Goal: Task Accomplishment & Management: Manage account settings

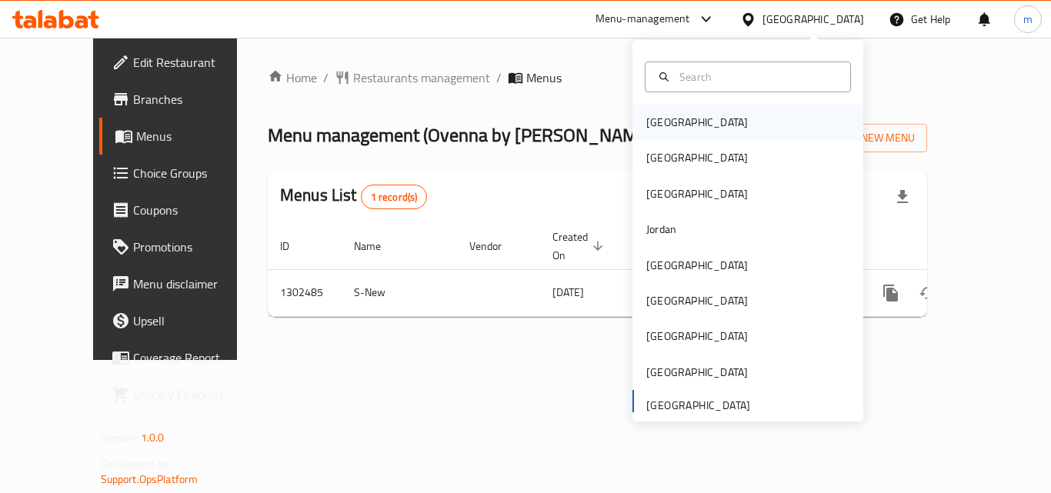
click at [666, 127] on div "[GEOGRAPHIC_DATA]" at bounding box center [697, 122] width 102 height 17
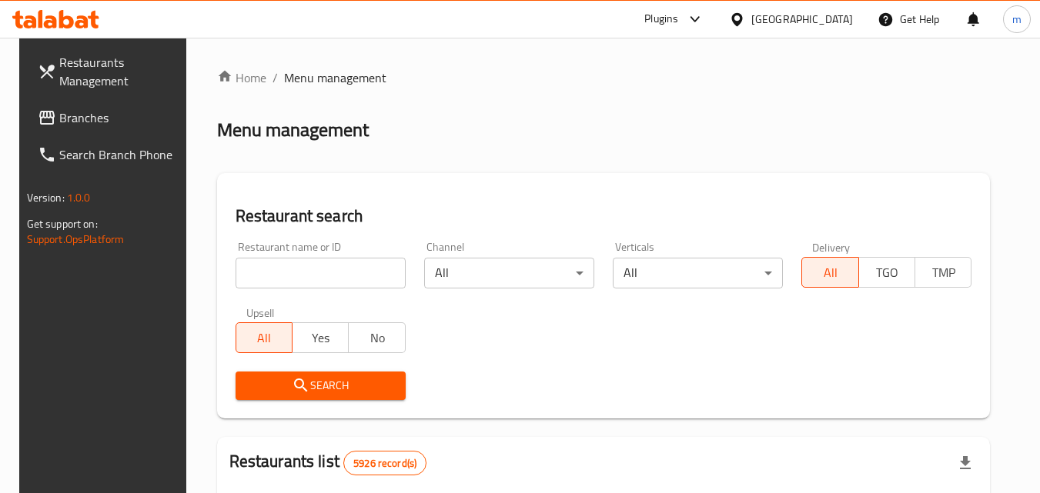
click at [89, 112] on span "Branches" at bounding box center [120, 118] width 122 height 18
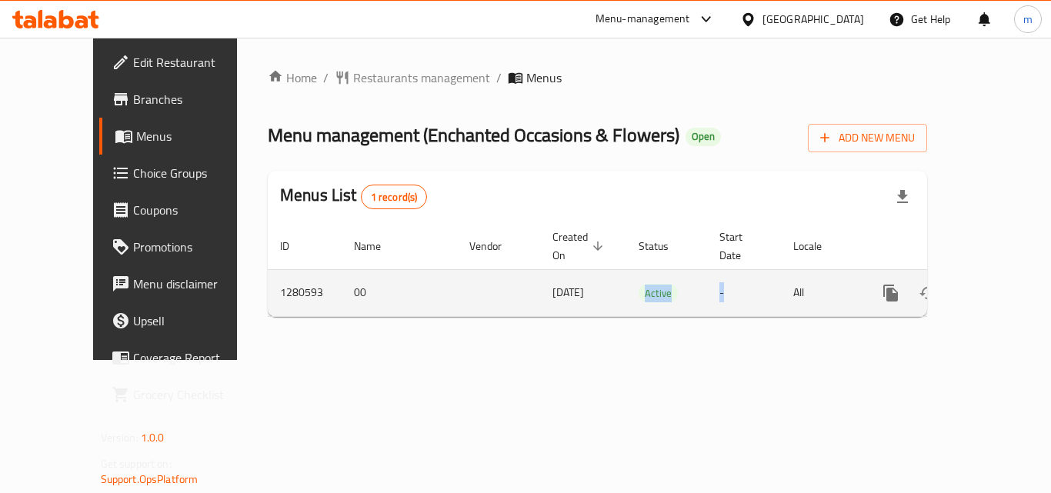
drag, startPoint x: 590, startPoint y: 278, endPoint x: 746, endPoint y: 289, distance: 156.7
click at [746, 289] on tr "1280593 00 [DATE] Active - All" at bounding box center [650, 292] width 765 height 47
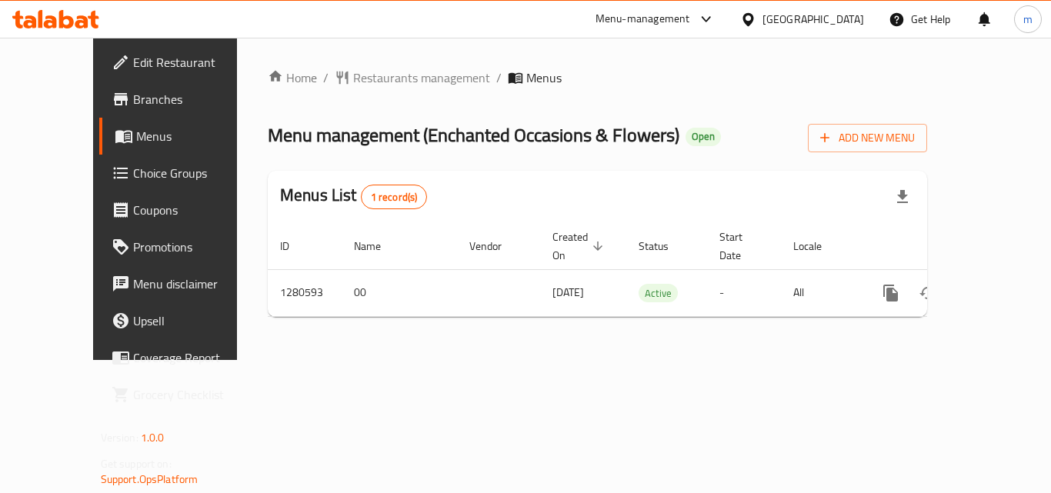
click at [639, 326] on div "Home / Restaurants management / Menus Menu management ( Enchanted Occasions & F…" at bounding box center [597, 199] width 721 height 322
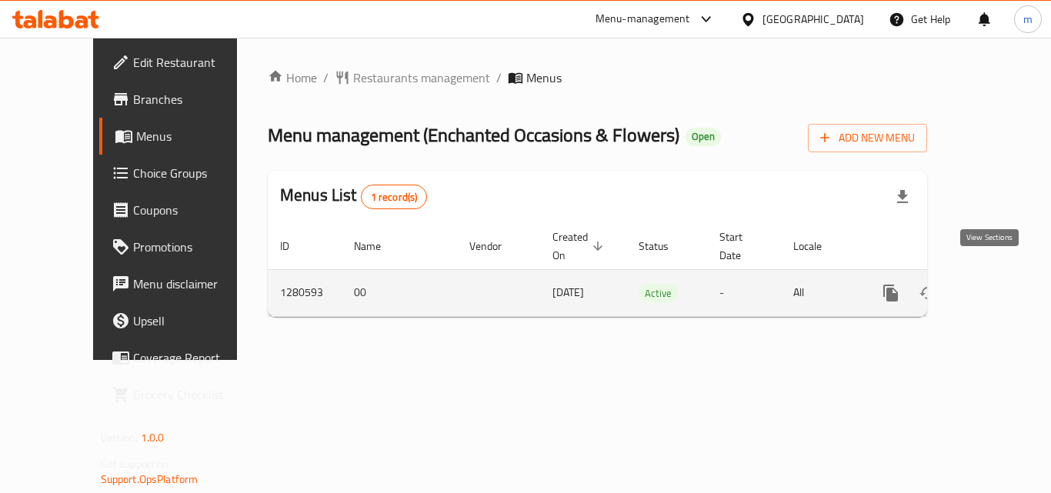
click at [993, 284] on icon "enhanced table" at bounding box center [1002, 293] width 18 height 18
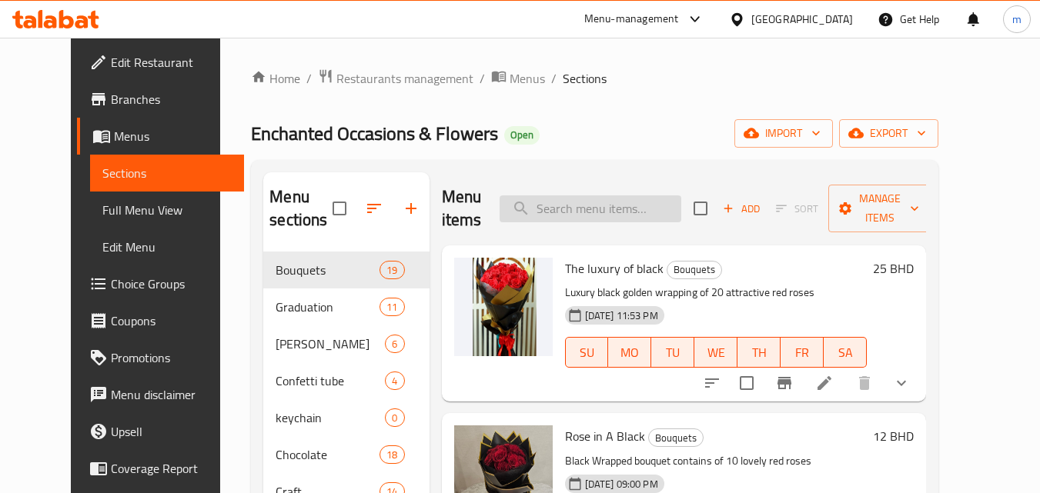
click at [603, 206] on input "search" at bounding box center [590, 208] width 182 height 27
paste input "Night Rose"
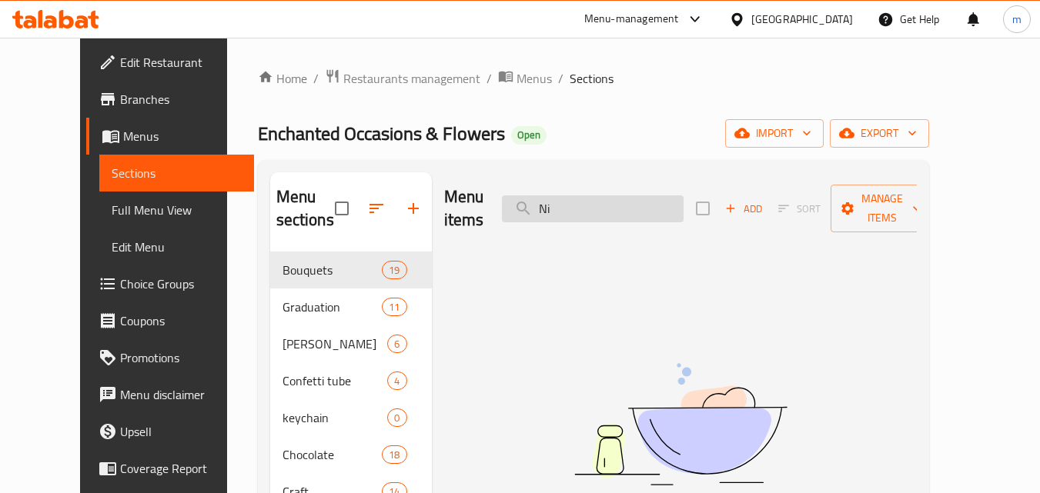
type input "N"
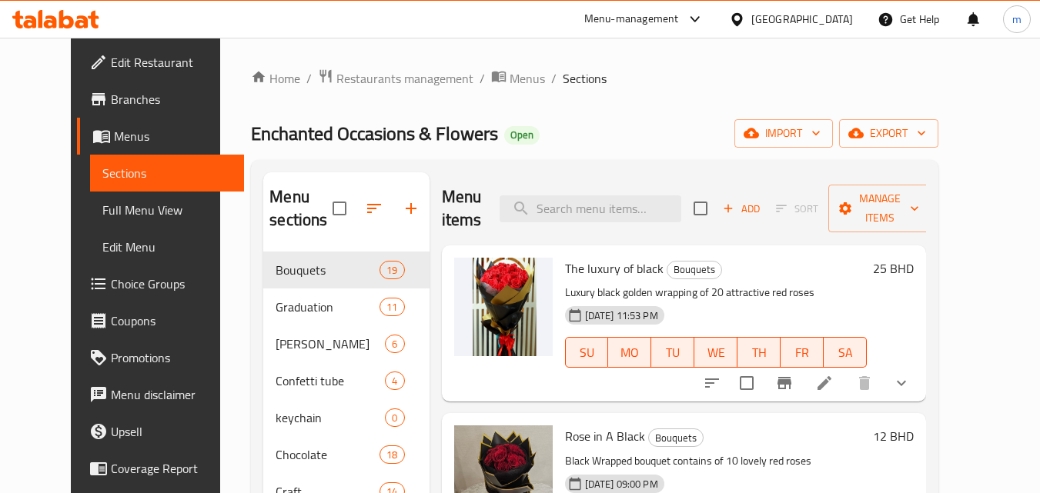
click at [111, 282] on span "Choice Groups" at bounding box center [172, 284] width 122 height 18
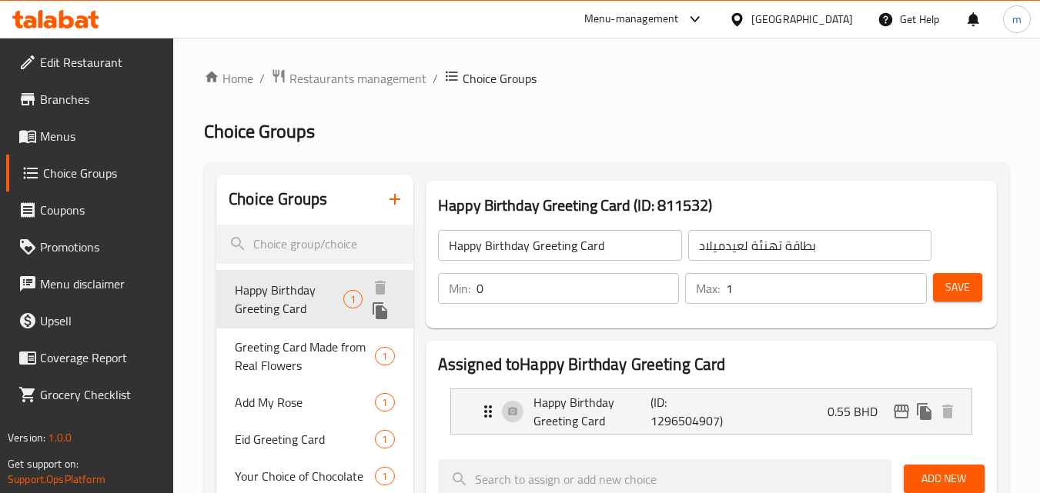
scroll to position [77, 0]
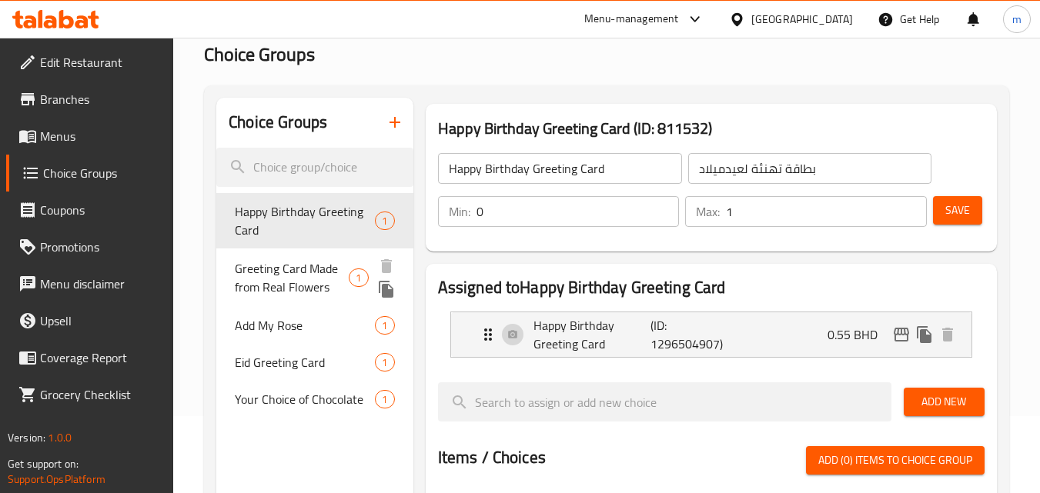
click at [292, 278] on span "Greeting Card Made from Real Flowers" at bounding box center [292, 277] width 114 height 37
type input "Greeting Card Made from Real Flowers"
type input "بطاقة معايدة مصنوعة من زهور حقيقية"
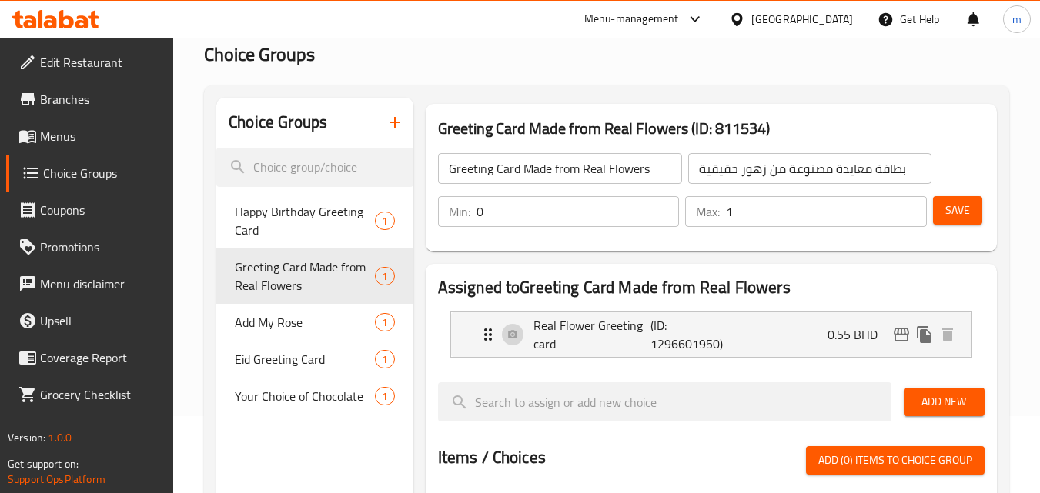
click at [494, 177] on input "Greeting Card Made from Real Flowers" at bounding box center [560, 168] width 244 height 31
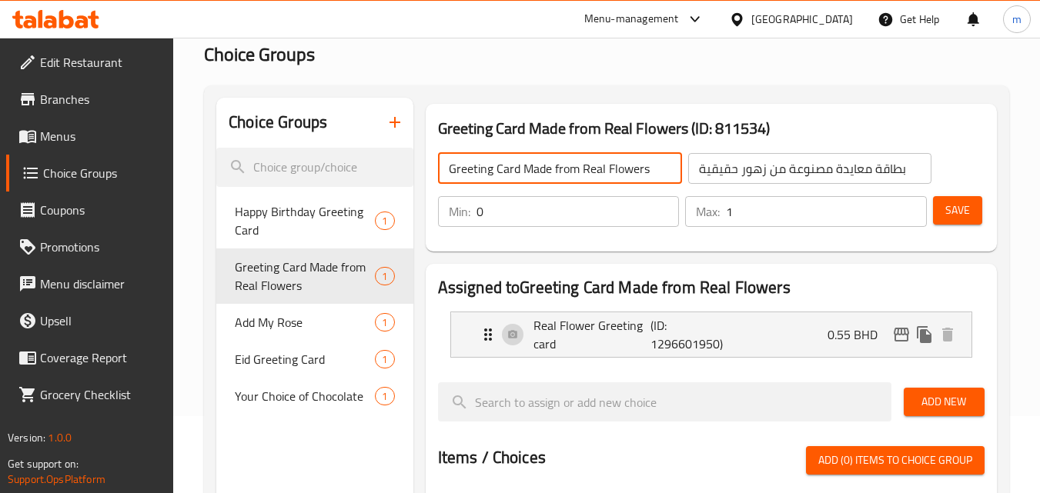
click at [494, 177] on input "Greeting Card Made from Real Flowers" at bounding box center [560, 168] width 244 height 31
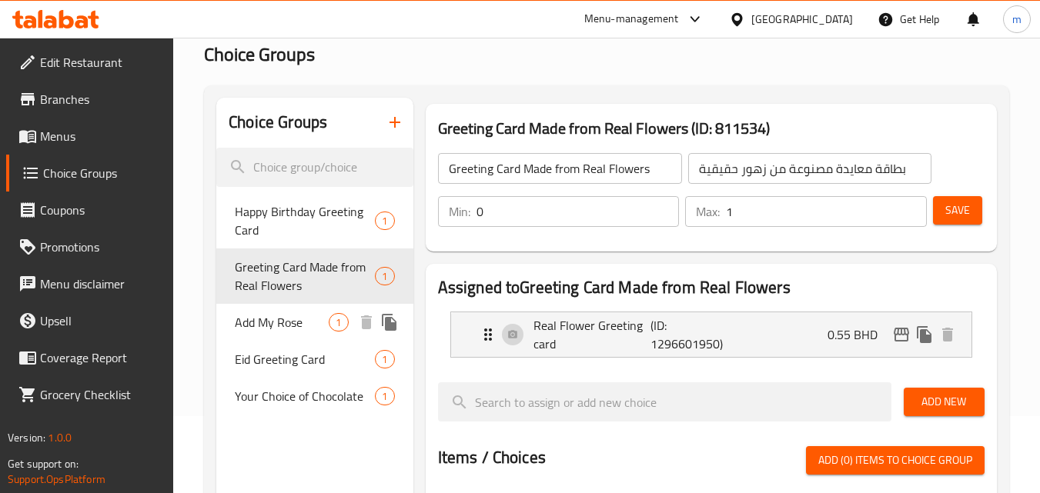
drag, startPoint x: 261, startPoint y: 326, endPoint x: 364, endPoint y: 298, distance: 107.0
click at [261, 326] on span "Add My Rose" at bounding box center [282, 322] width 94 height 18
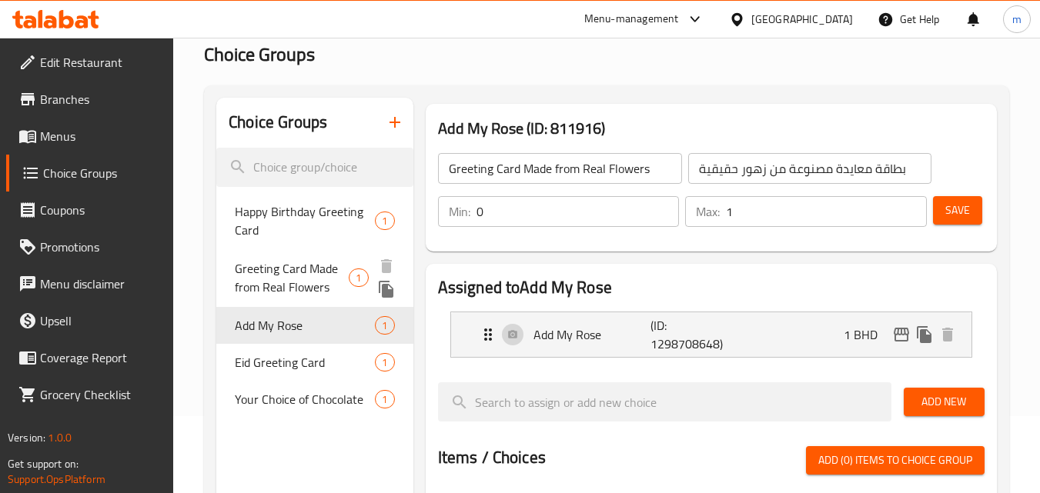
type input "Add My Rose"
type input "أضف وردتي"
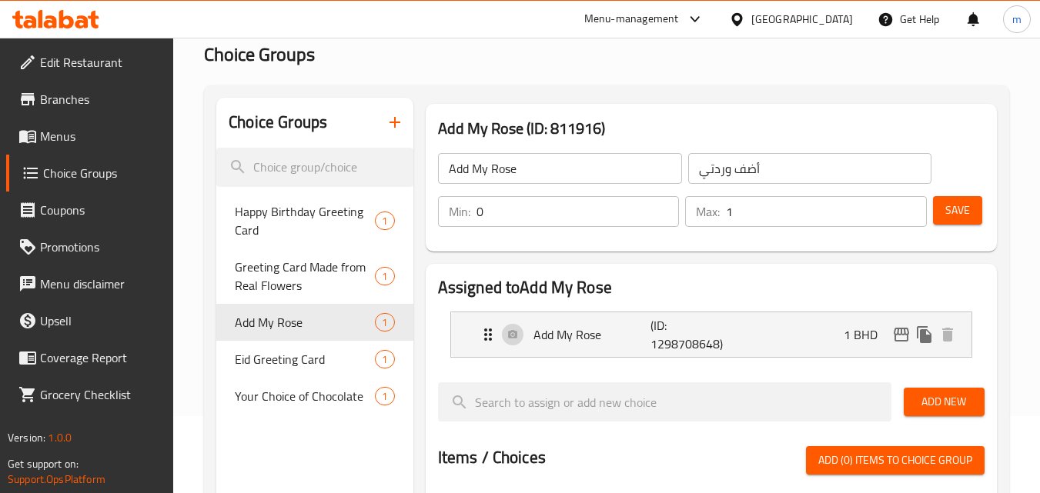
click at [464, 171] on input "Add My Rose" at bounding box center [560, 168] width 244 height 31
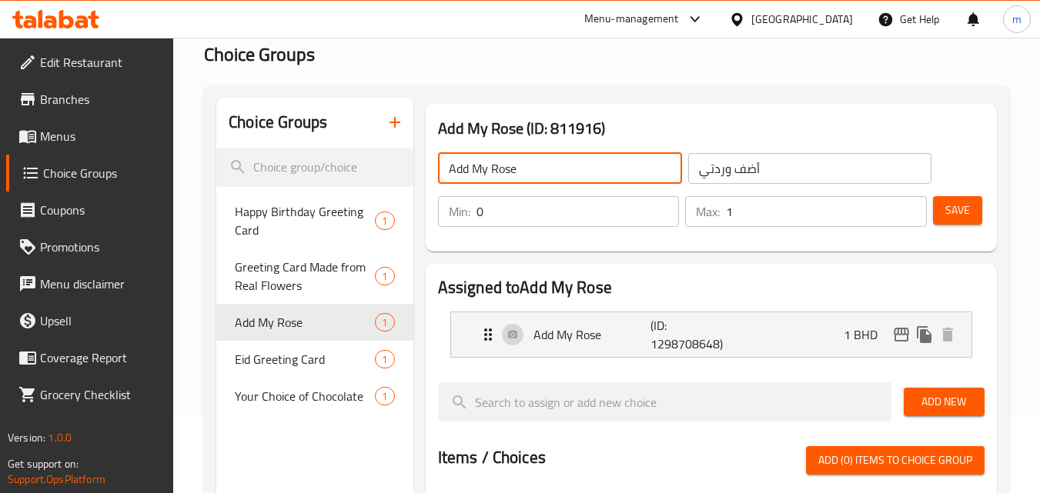
click at [464, 171] on input "Add My Rose" at bounding box center [560, 168] width 244 height 31
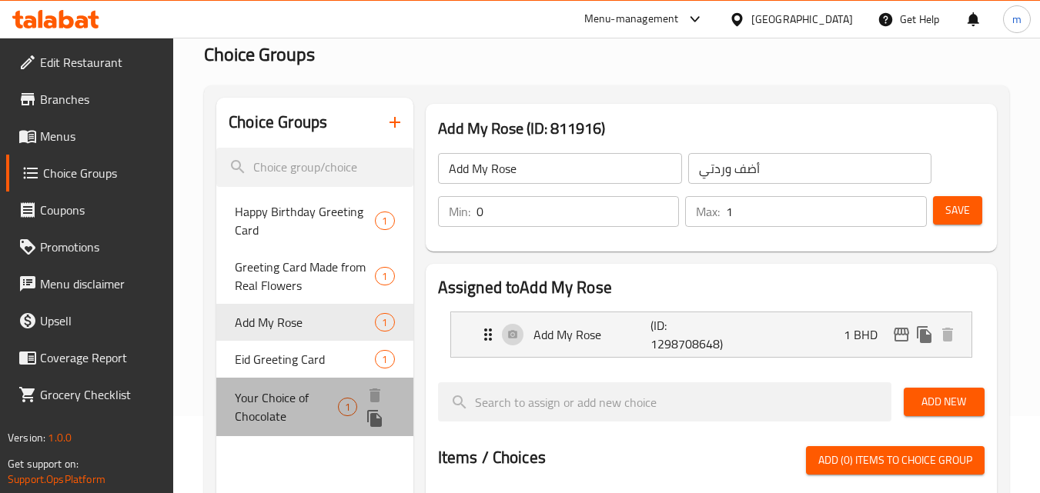
click at [256, 402] on span "Your Choice of Chocolate" at bounding box center [286, 407] width 103 height 37
type input "Your Choice of Chocolate"
type input "اختيارك من الشوكولاتة"
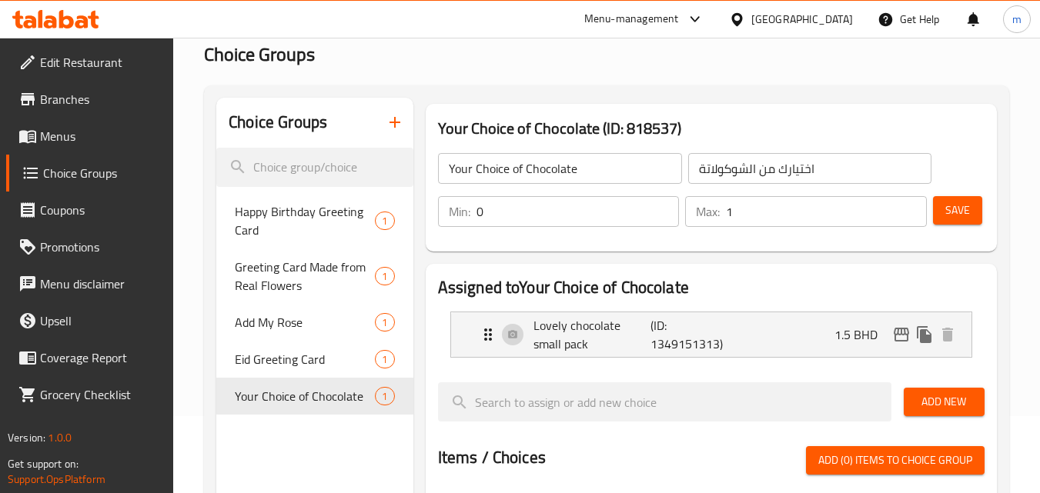
click at [533, 128] on h3 "Your Choice of Chocolate (ID: 818537)" at bounding box center [711, 128] width 546 height 25
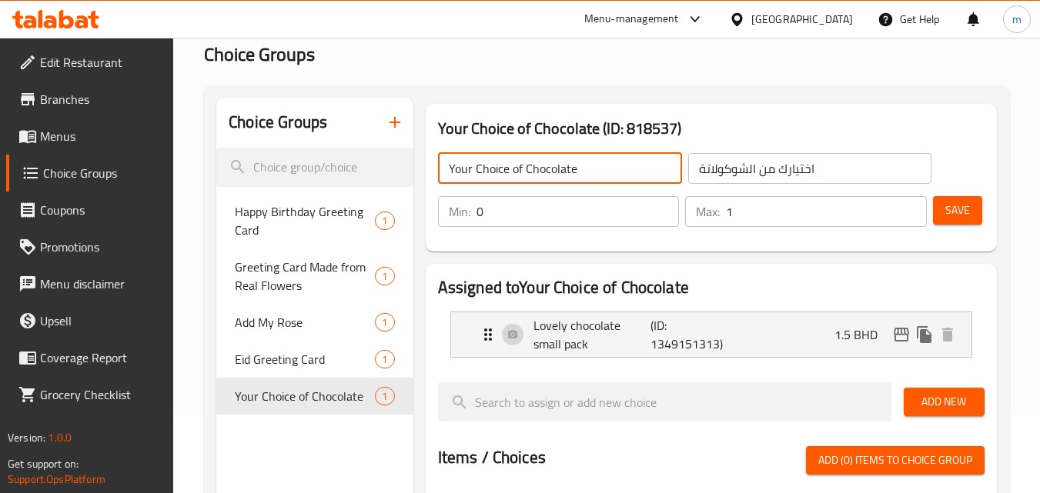
click at [519, 173] on input "Your Choice of Chocolate" at bounding box center [560, 168] width 244 height 31
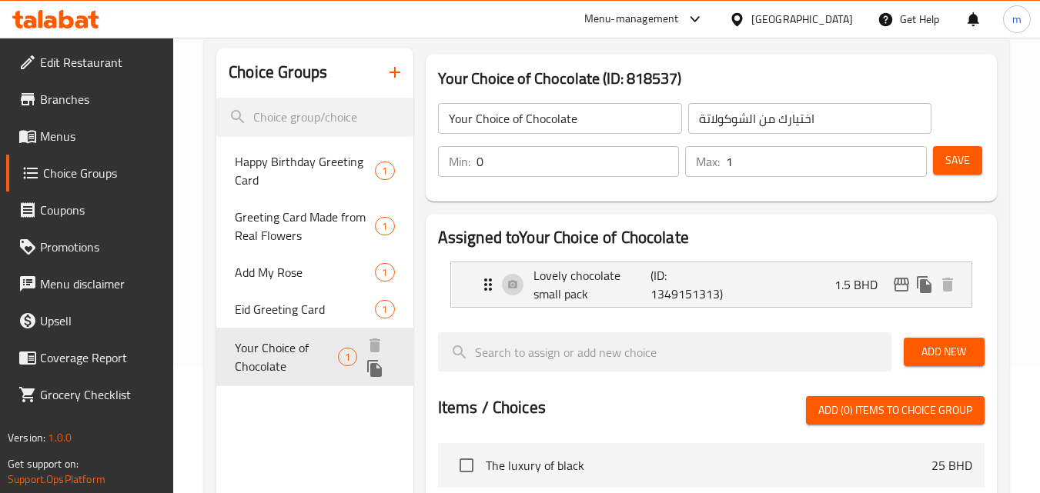
scroll to position [154, 0]
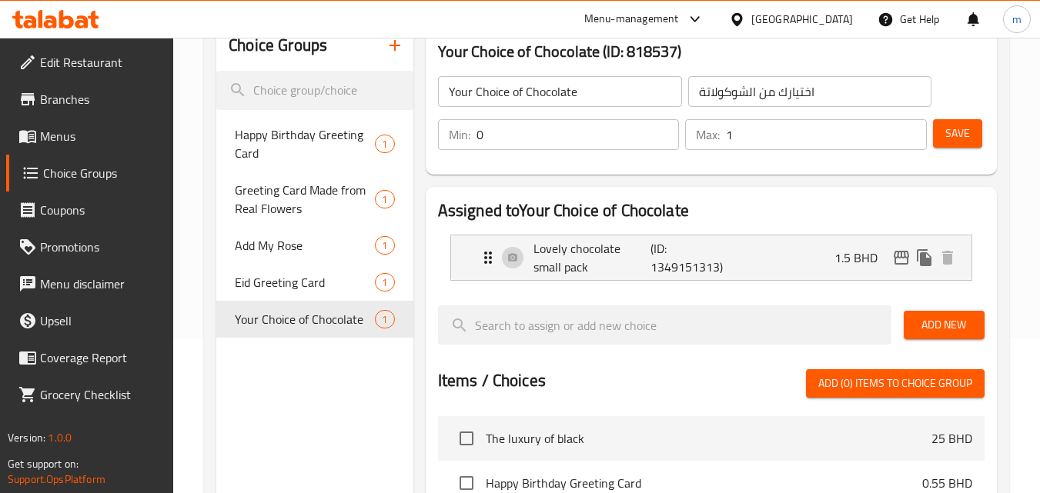
click at [64, 140] on span "Menus" at bounding box center [101, 136] width 122 height 18
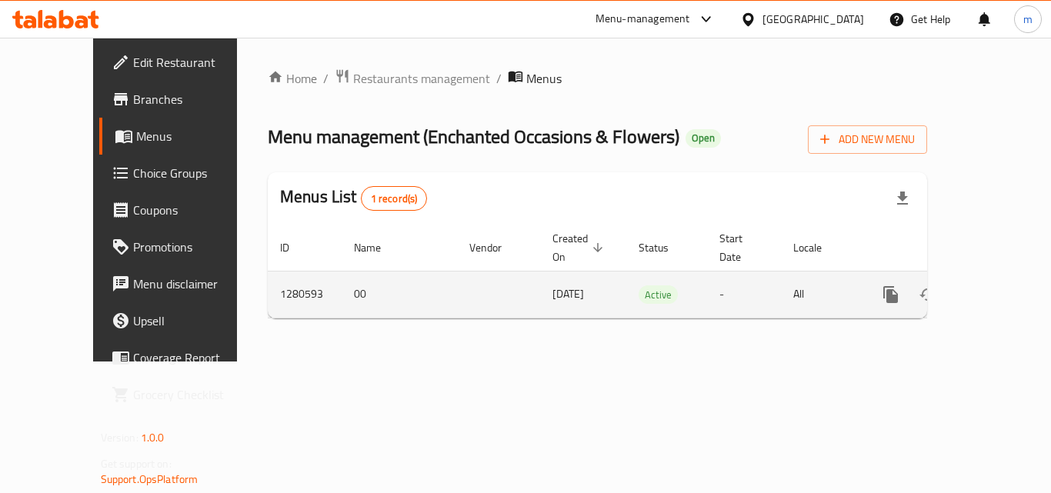
click at [349, 285] on td "00" at bounding box center [399, 294] width 115 height 47
